Goal: Transaction & Acquisition: Subscribe to service/newsletter

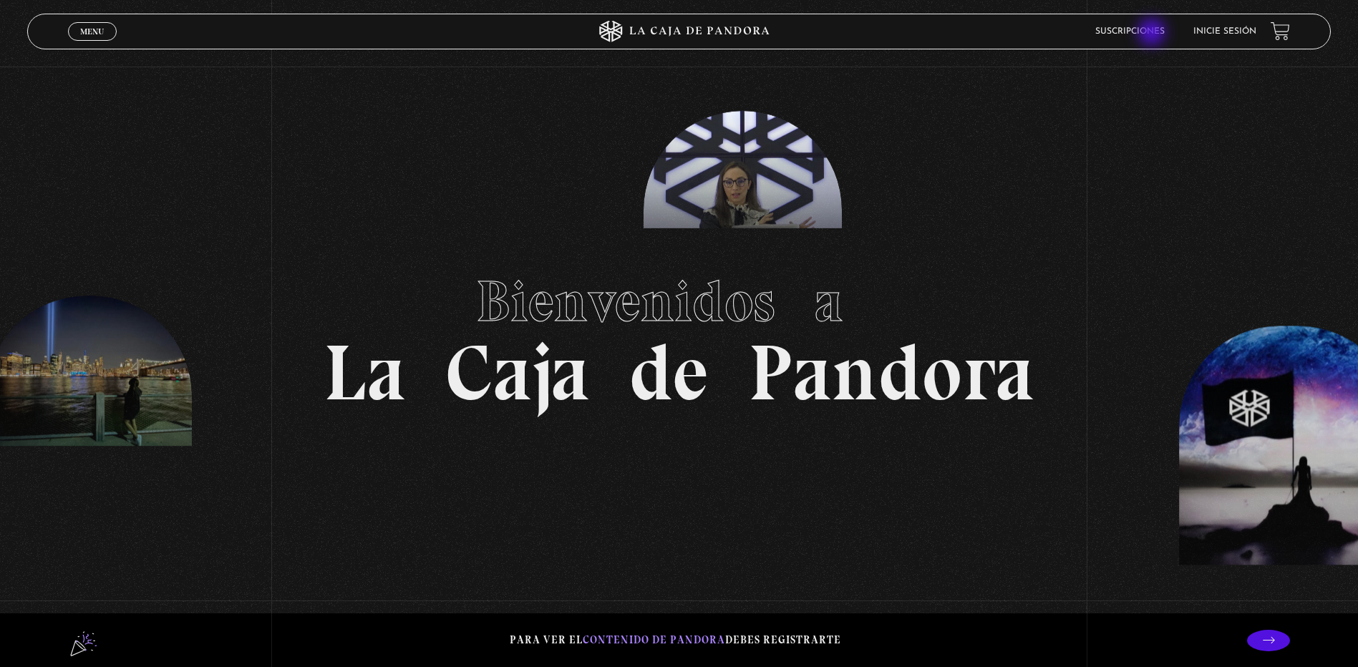
click at [1153, 34] on link "Suscripciones" at bounding box center [1129, 31] width 69 height 9
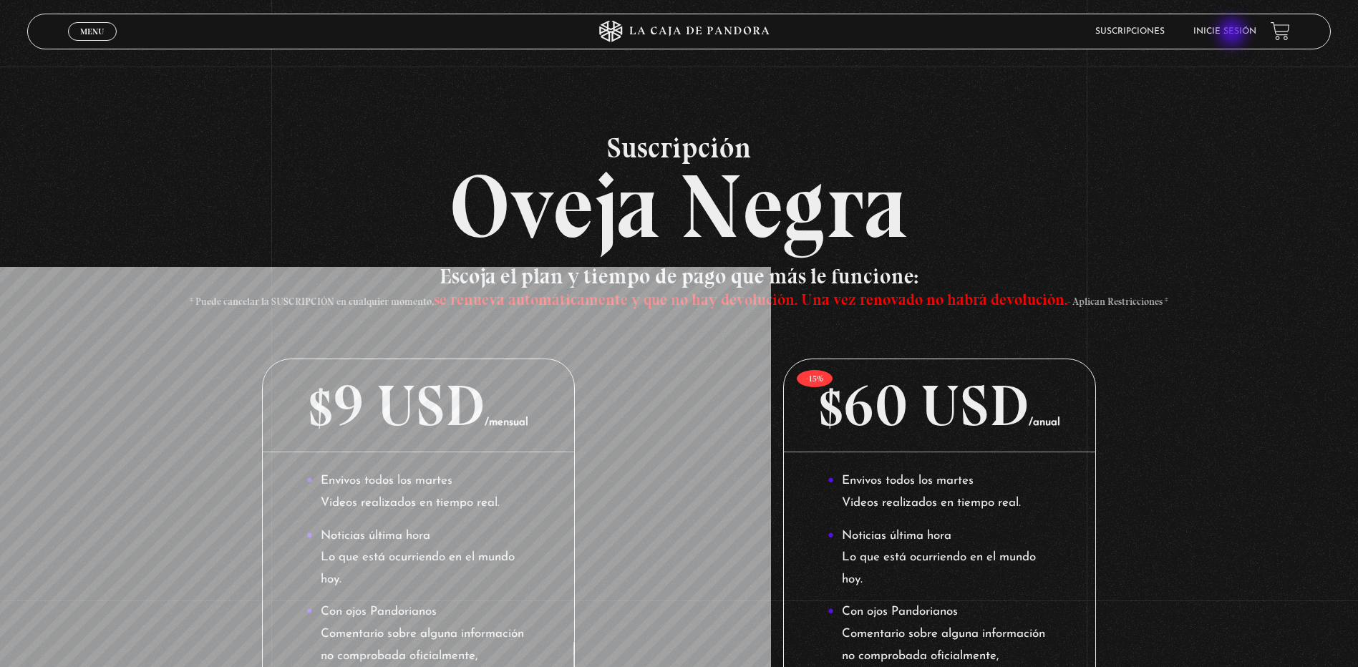
click at [1233, 34] on link "Inicie sesión" at bounding box center [1224, 31] width 63 height 9
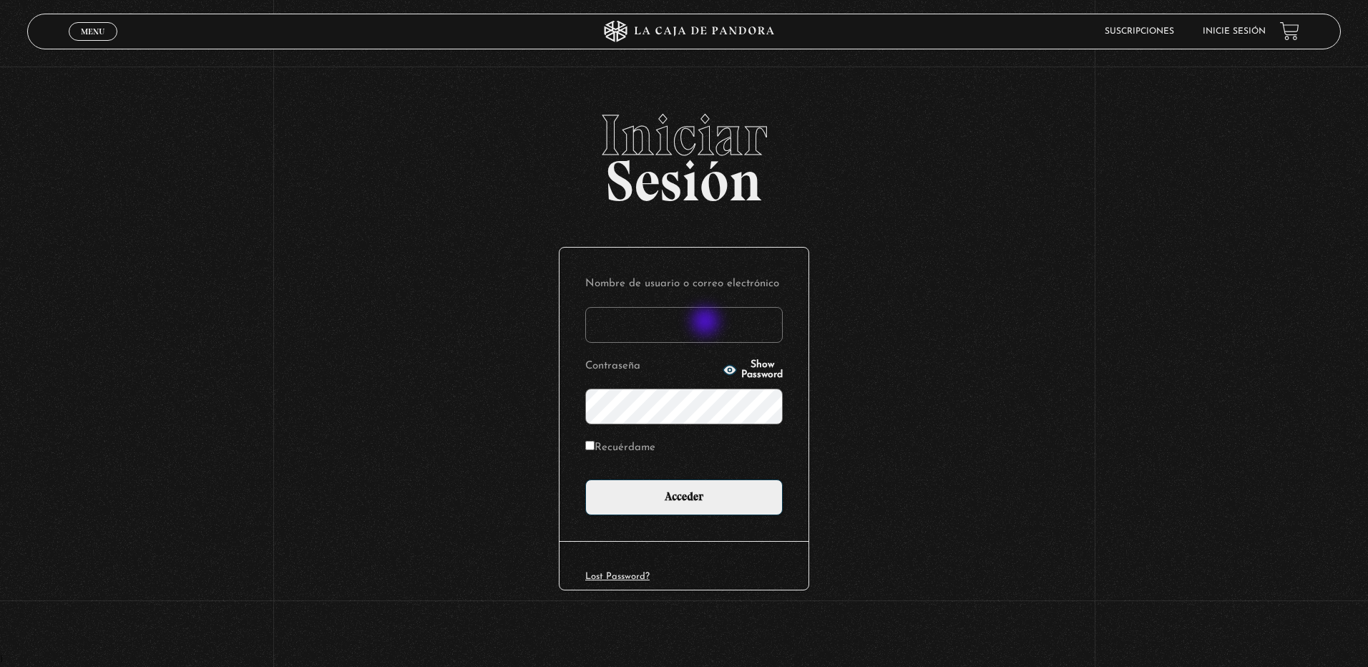
click at [707, 323] on input "Nombre de usuario o correo electrónico" at bounding box center [684, 325] width 198 height 36
type input "[EMAIL_ADDRESS][DOMAIN_NAME]"
click at [1140, 21] on li "Suscripciones" at bounding box center [1139, 31] width 69 height 22
click at [1141, 38] on li "Suscripciones" at bounding box center [1139, 31] width 69 height 22
click at [1148, 29] on link "Suscripciones" at bounding box center [1139, 31] width 69 height 9
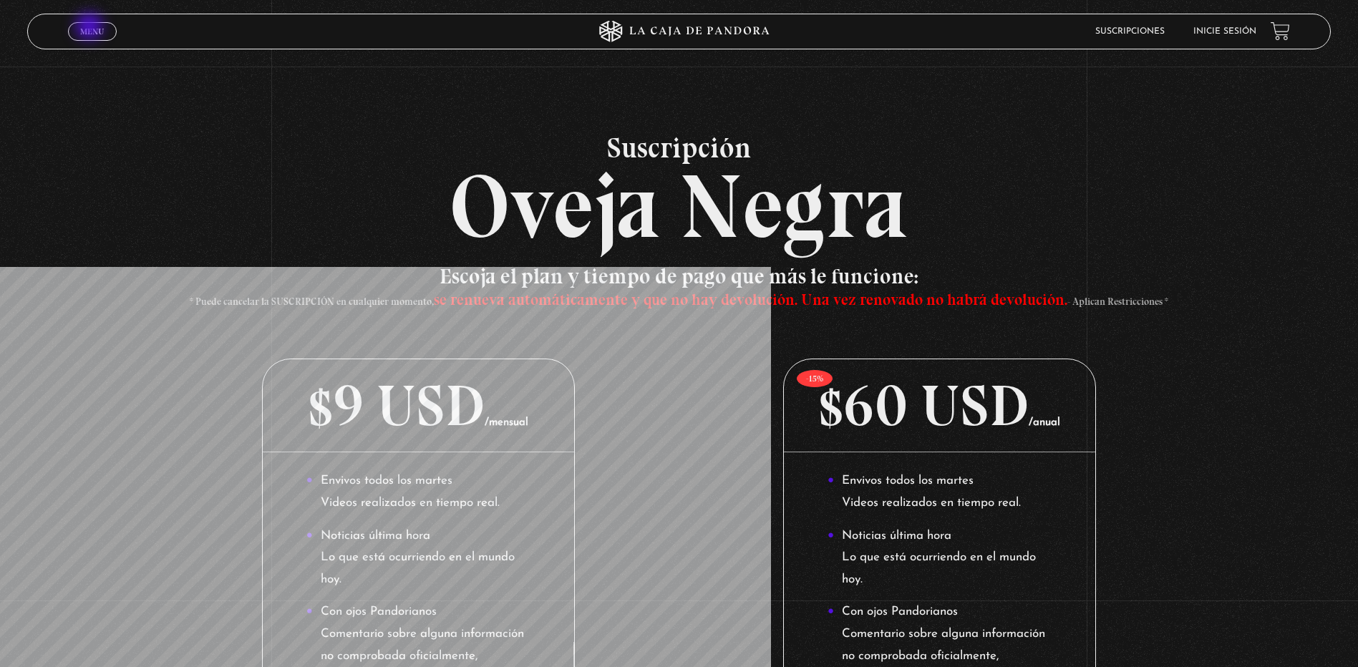
click at [91, 28] on span "Menu" at bounding box center [92, 31] width 24 height 9
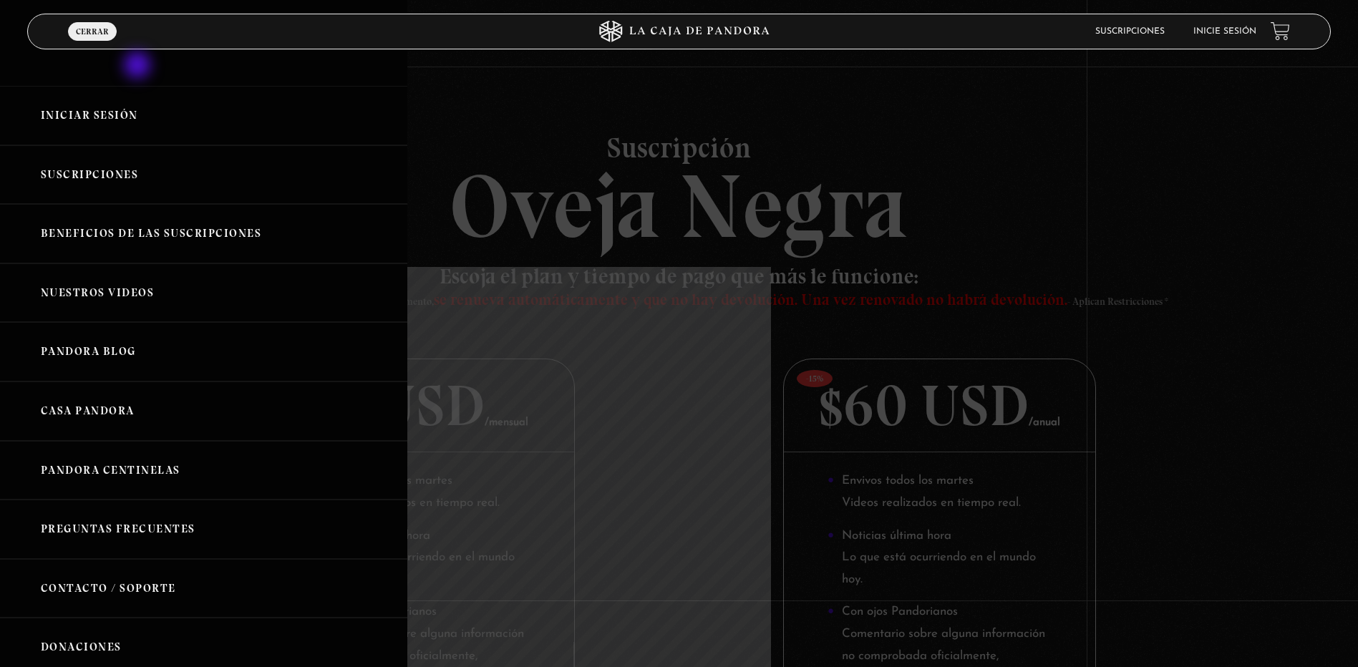
click at [139, 67] on div "Iniciar Sesión Suscripciones Beneficios de las suscripciones Nuestros Videos Pa…" at bounding box center [203, 333] width 407 height 667
click at [118, 109] on link "Iniciar Sesión" at bounding box center [203, 115] width 407 height 59
